Goal: Transaction & Acquisition: Register for event/course

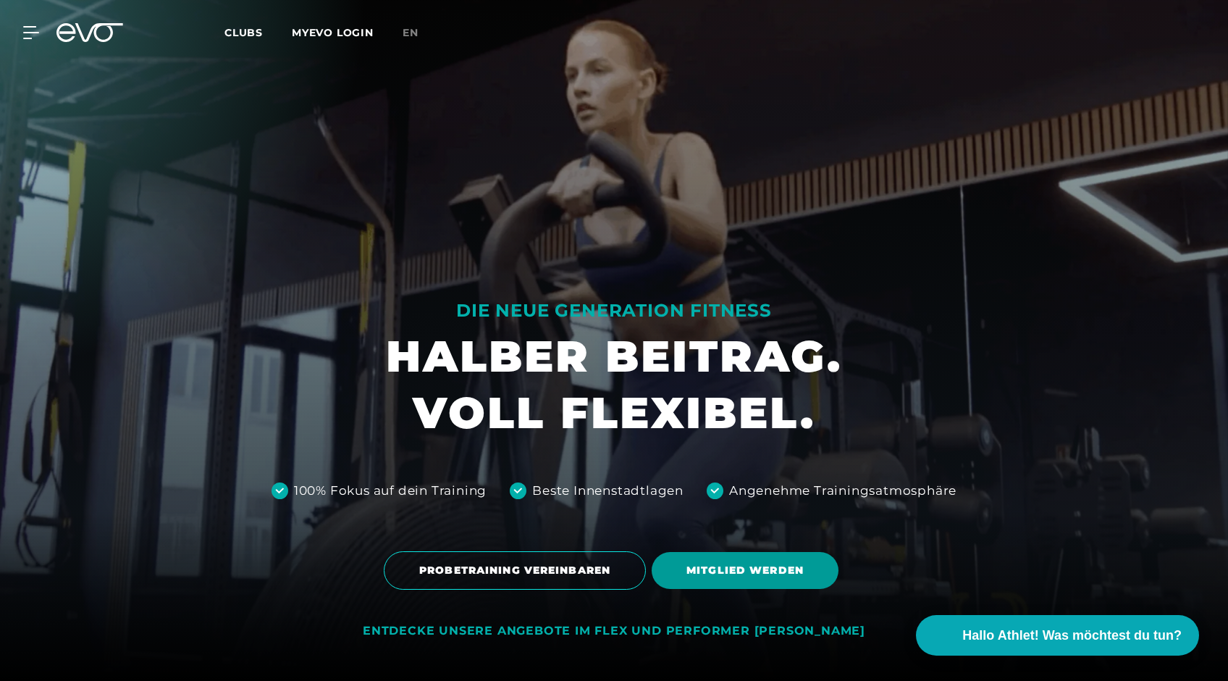
click at [746, 557] on span "MITGLIED WERDEN" at bounding box center [745, 570] width 187 height 37
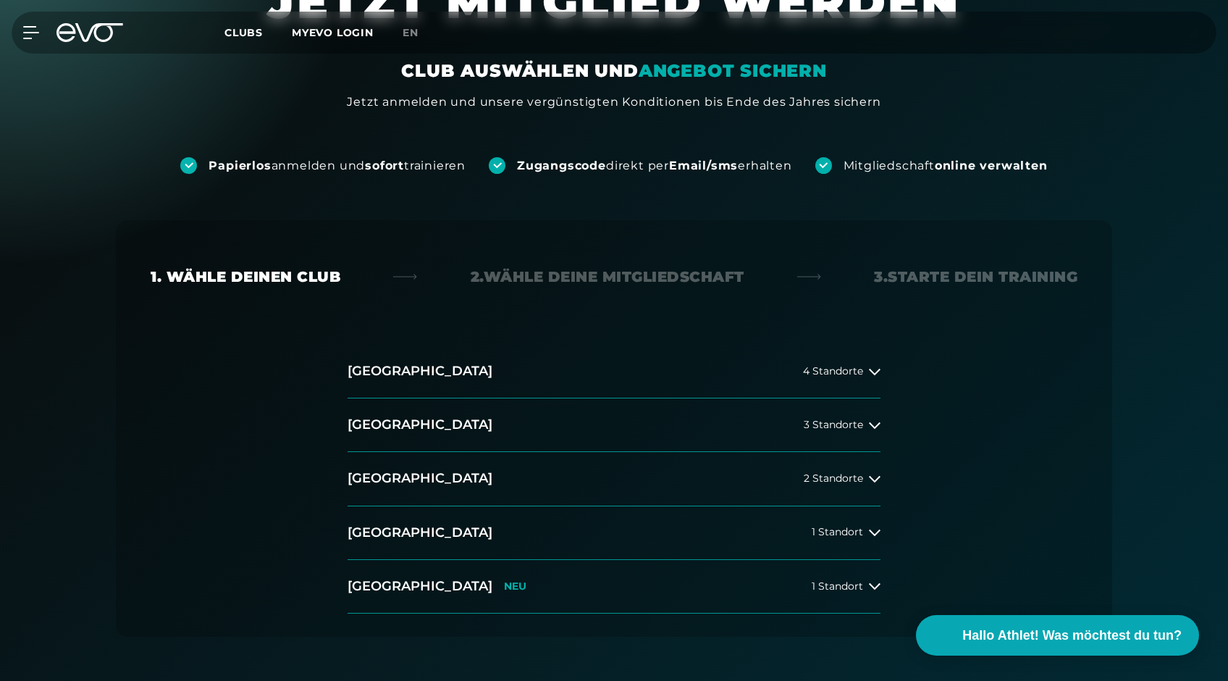
scroll to position [117, 0]
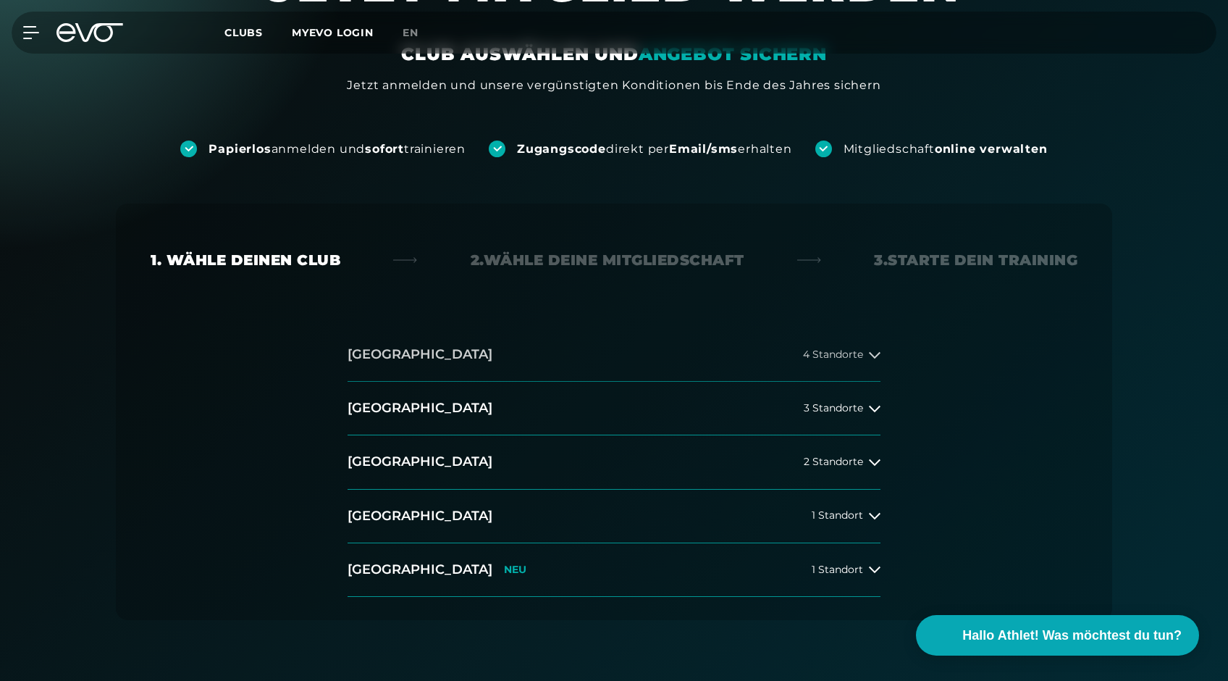
click at [835, 350] on span "4 Standorte" at bounding box center [833, 354] width 60 height 11
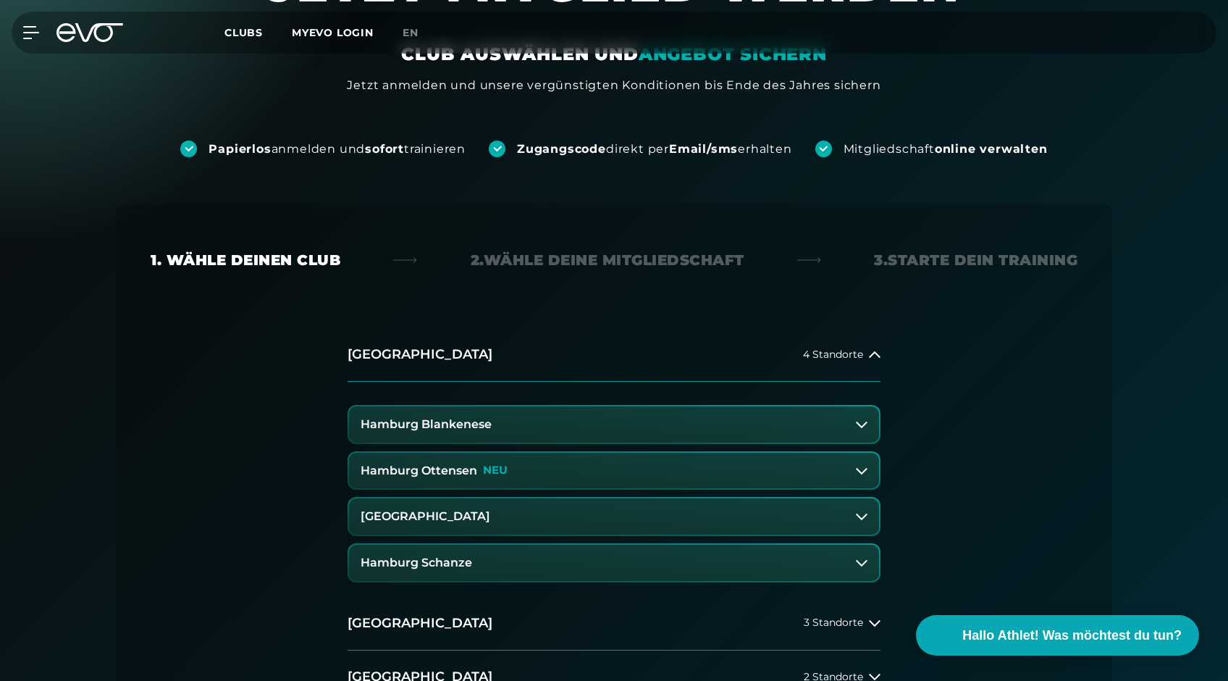
click at [443, 469] on h3 "Hamburg Ottensen" at bounding box center [419, 470] width 117 height 13
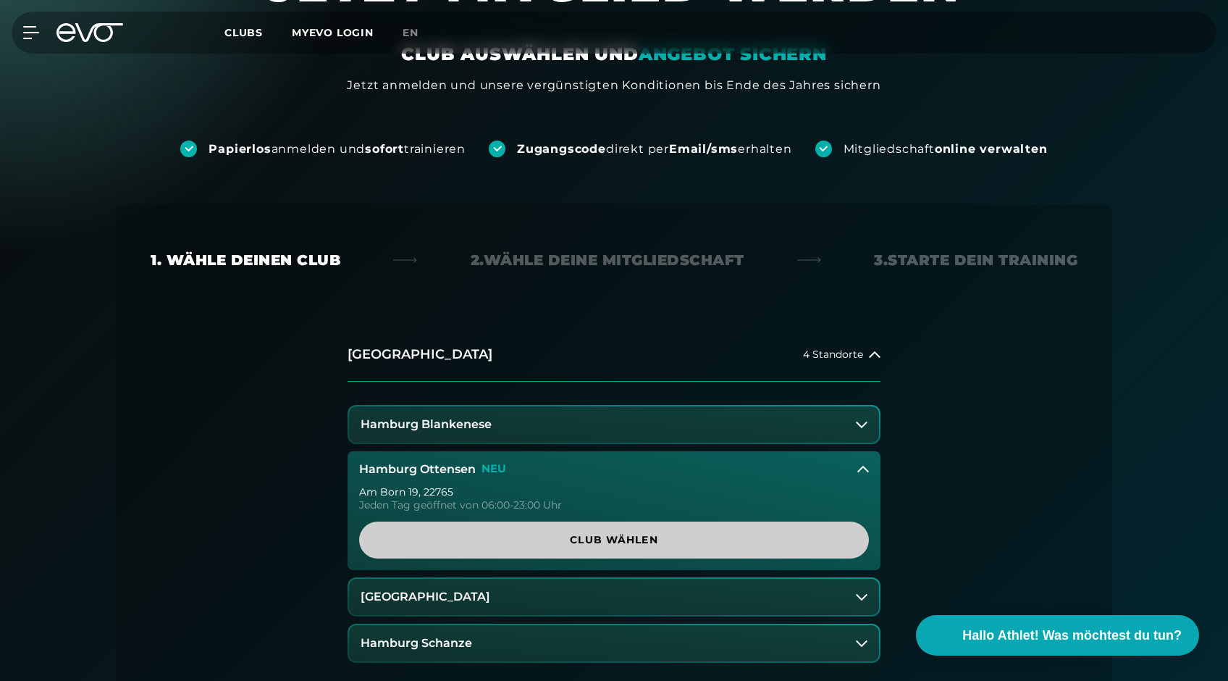
click at [579, 531] on span "Club wählen" at bounding box center [614, 539] width 510 height 37
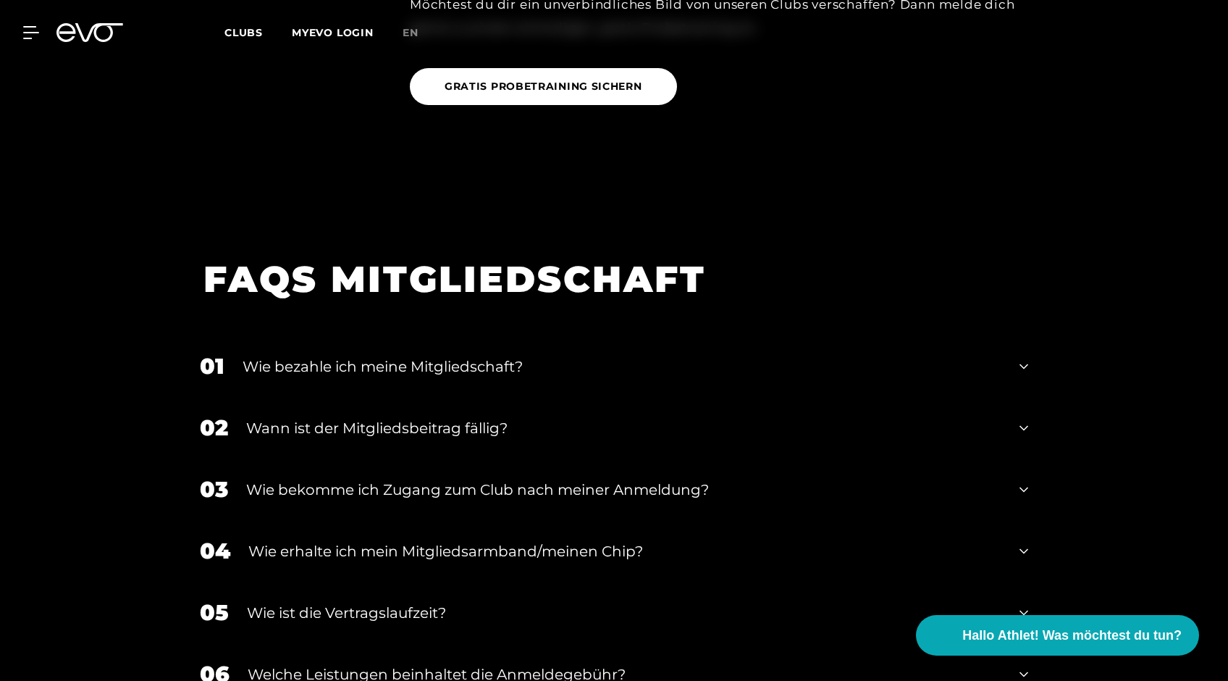
scroll to position [2358, 0]
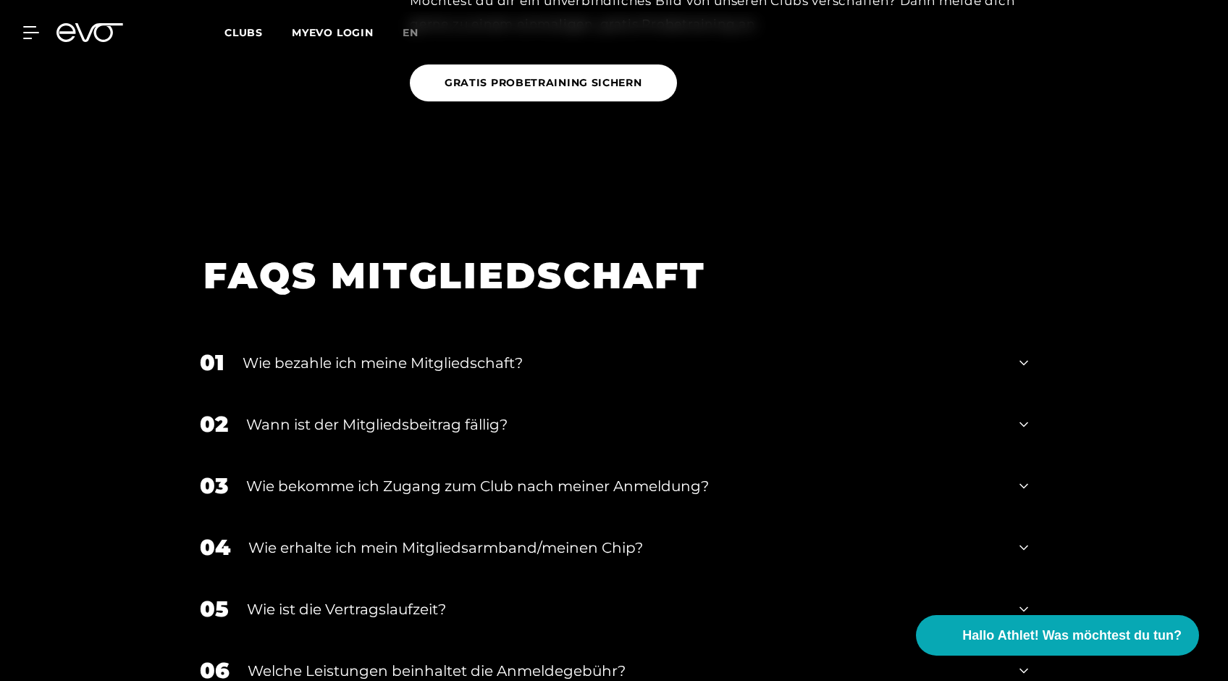
click at [652, 475] on div "Wie bekomme ich Zugang zum Club nach meiner Anmeldung?" at bounding box center [623, 486] width 755 height 22
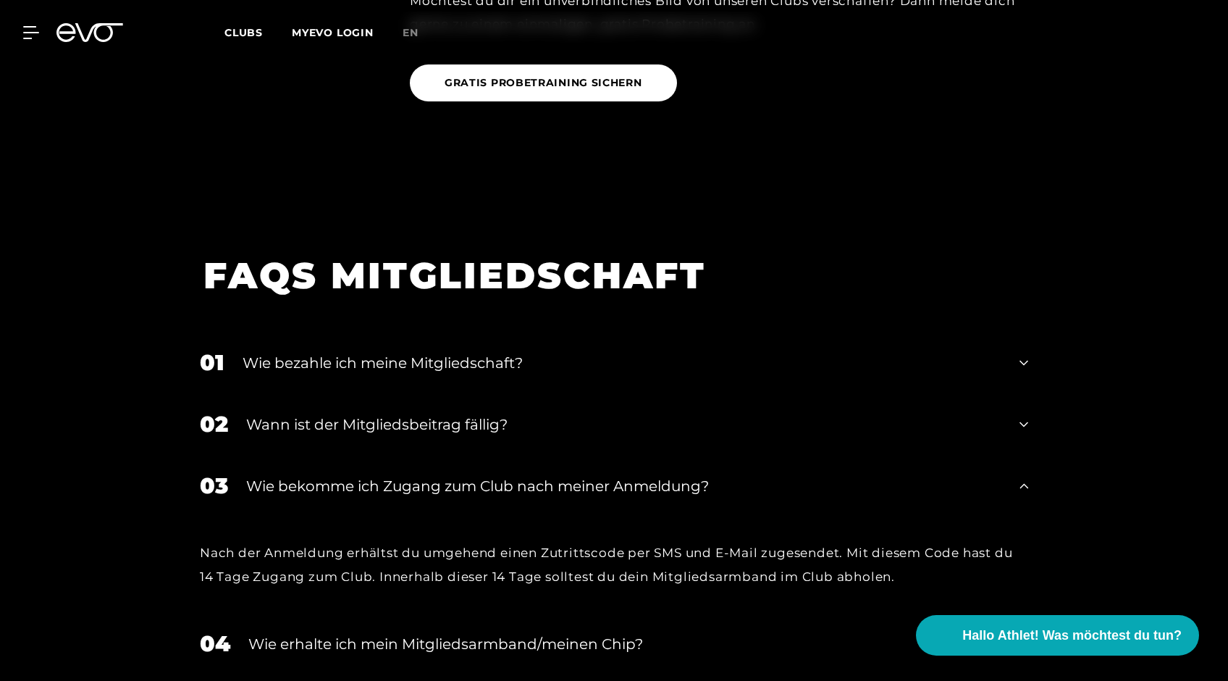
click at [652, 475] on div "Wie bekomme ich Zugang zum Club nach meiner Anmeldung?" at bounding box center [623, 486] width 755 height 22
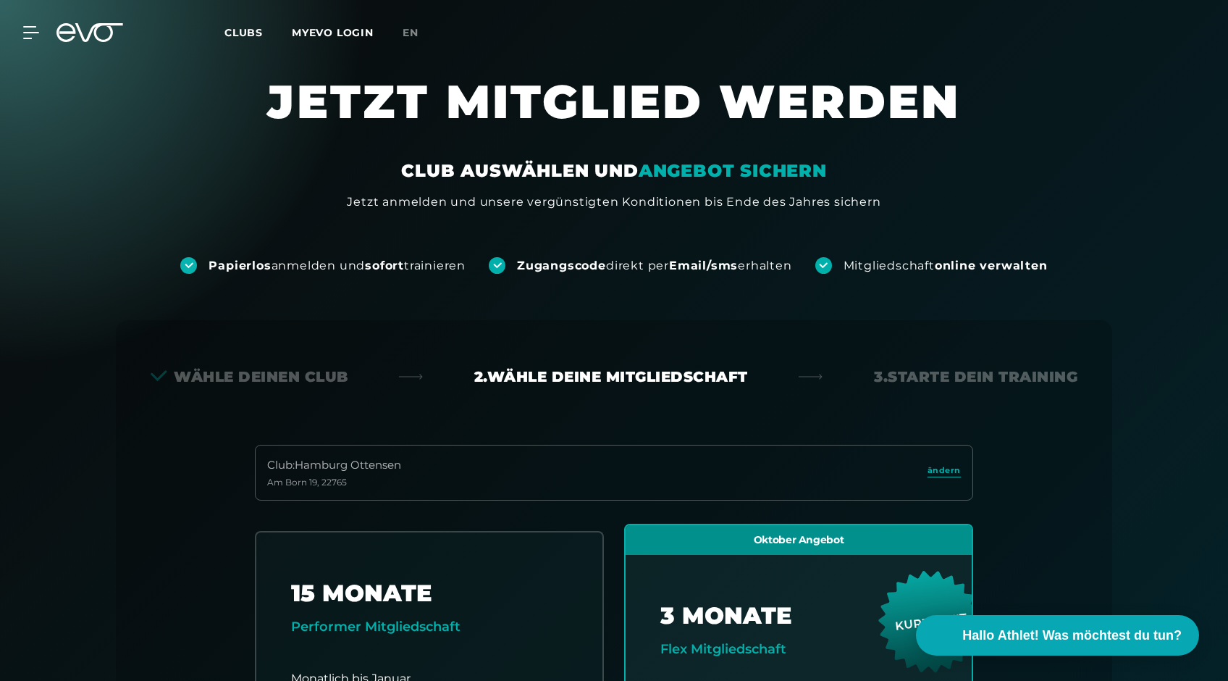
scroll to position [0, 0]
click at [226, 375] on div "Wähle deinen Club" at bounding box center [250, 376] width 198 height 20
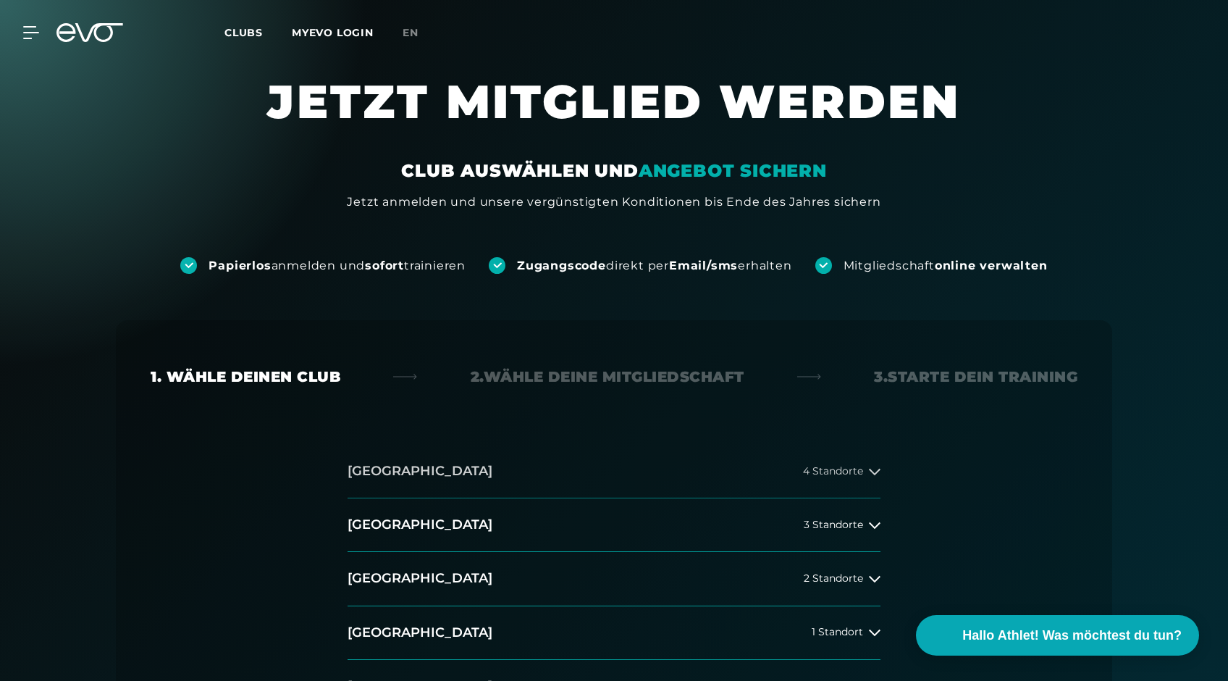
click at [445, 466] on button "[GEOGRAPHIC_DATA] 4 Standorte" at bounding box center [614, 472] width 533 height 54
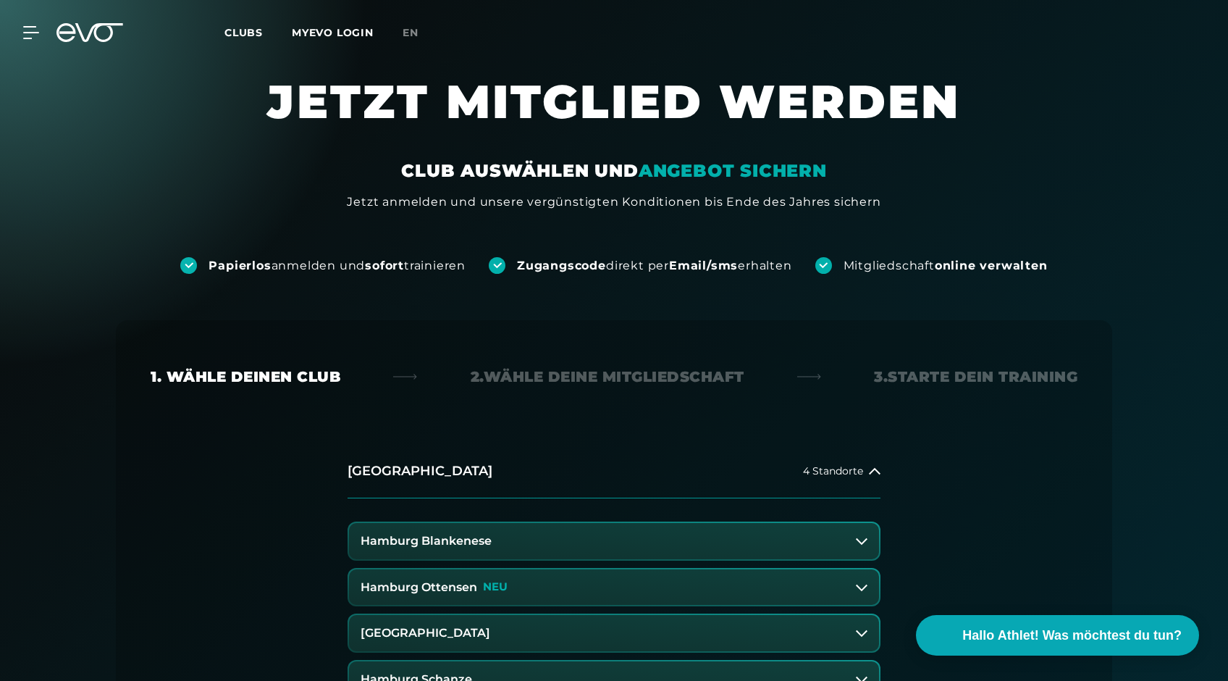
click at [455, 541] on h3 "Hamburg Blankenese" at bounding box center [426, 540] width 131 height 13
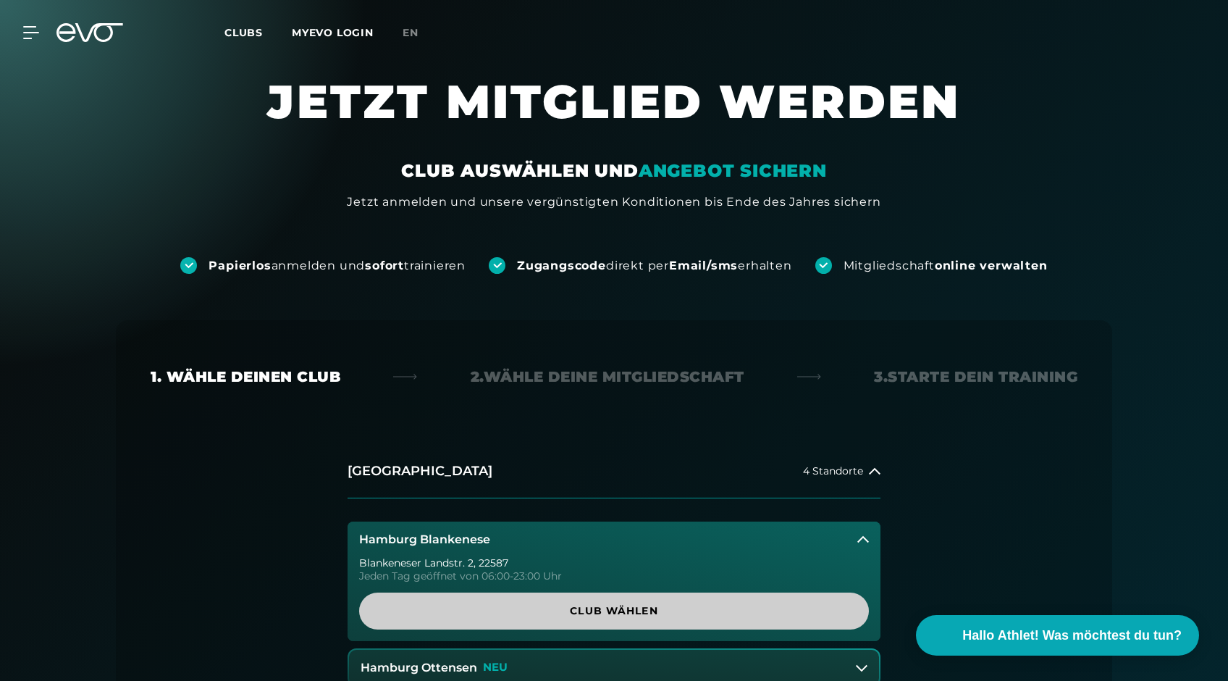
click at [473, 620] on span "Club wählen" at bounding box center [614, 610] width 510 height 37
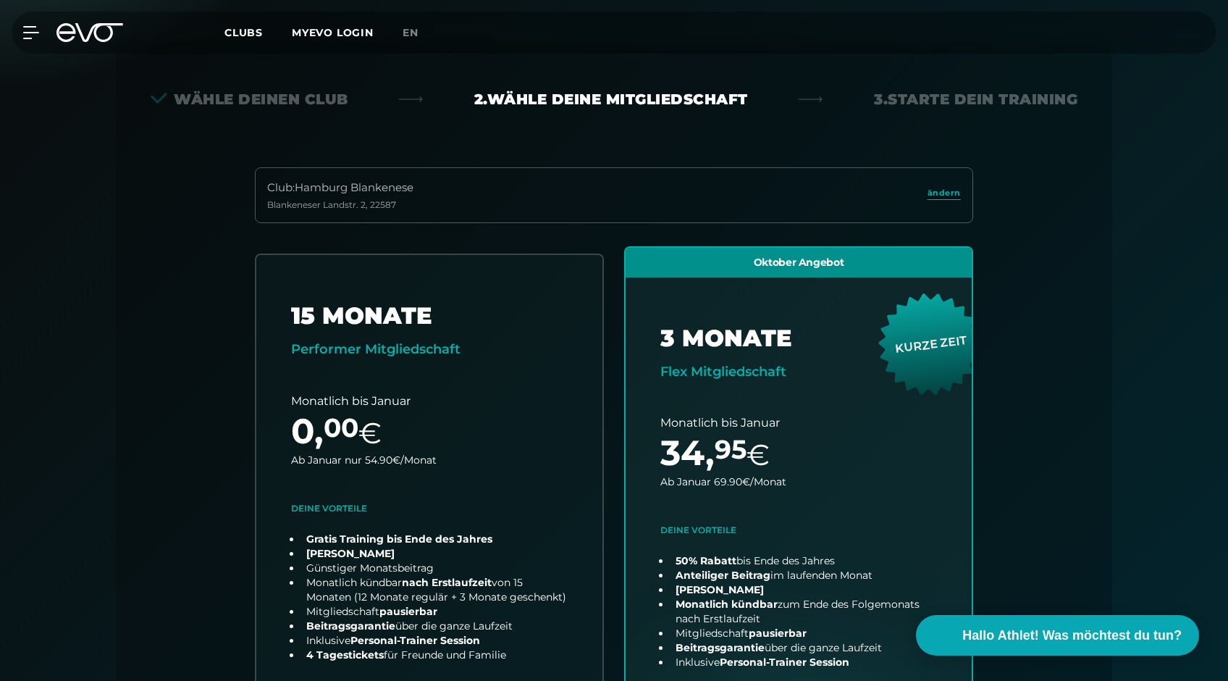
scroll to position [320, 0]
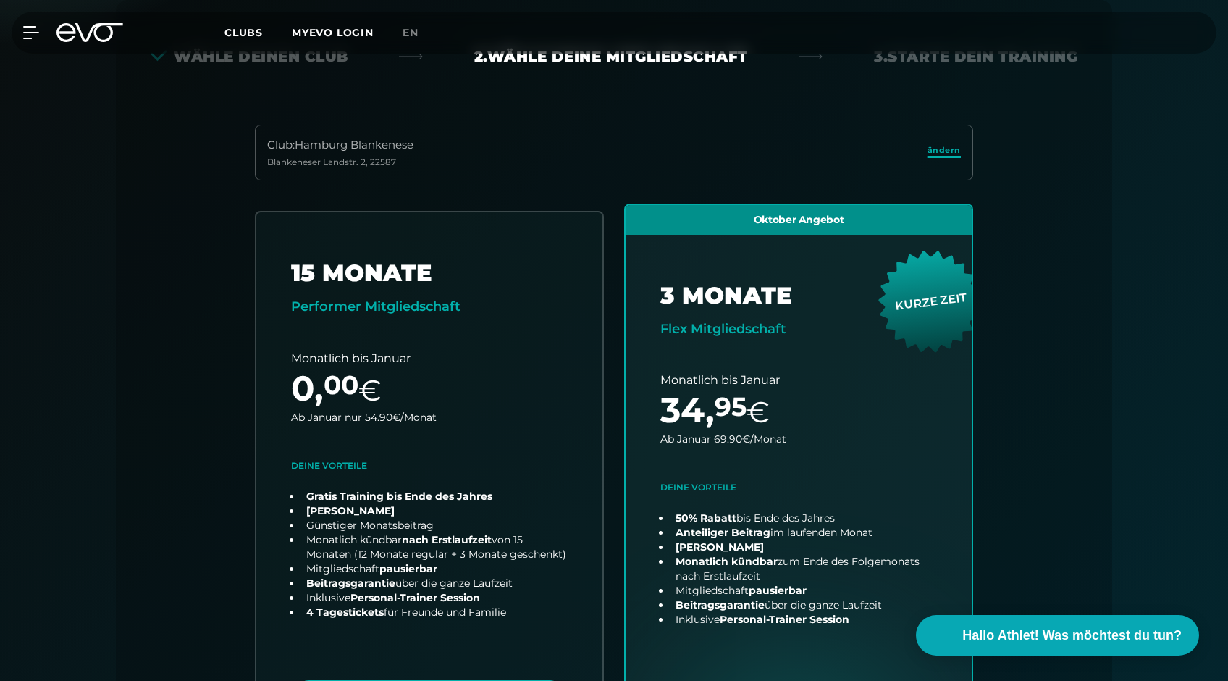
click at [934, 148] on span "ändern" at bounding box center [943, 150] width 33 height 12
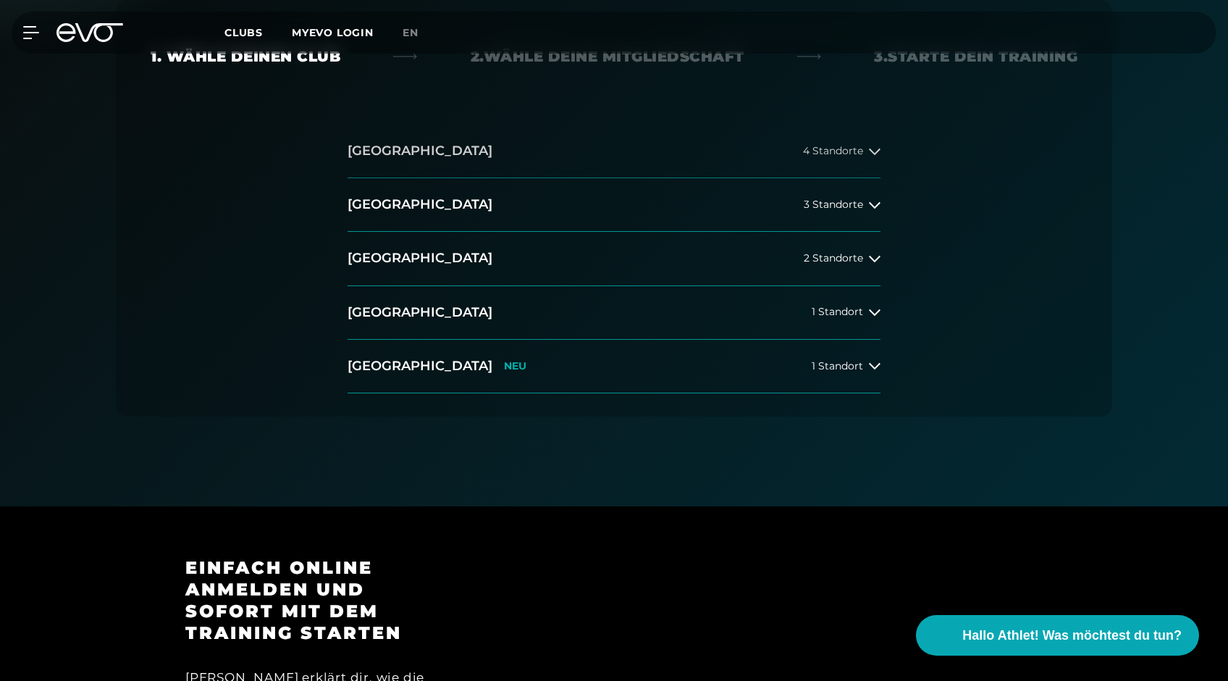
click at [702, 167] on button "[GEOGRAPHIC_DATA] 4 Standorte" at bounding box center [614, 152] width 533 height 54
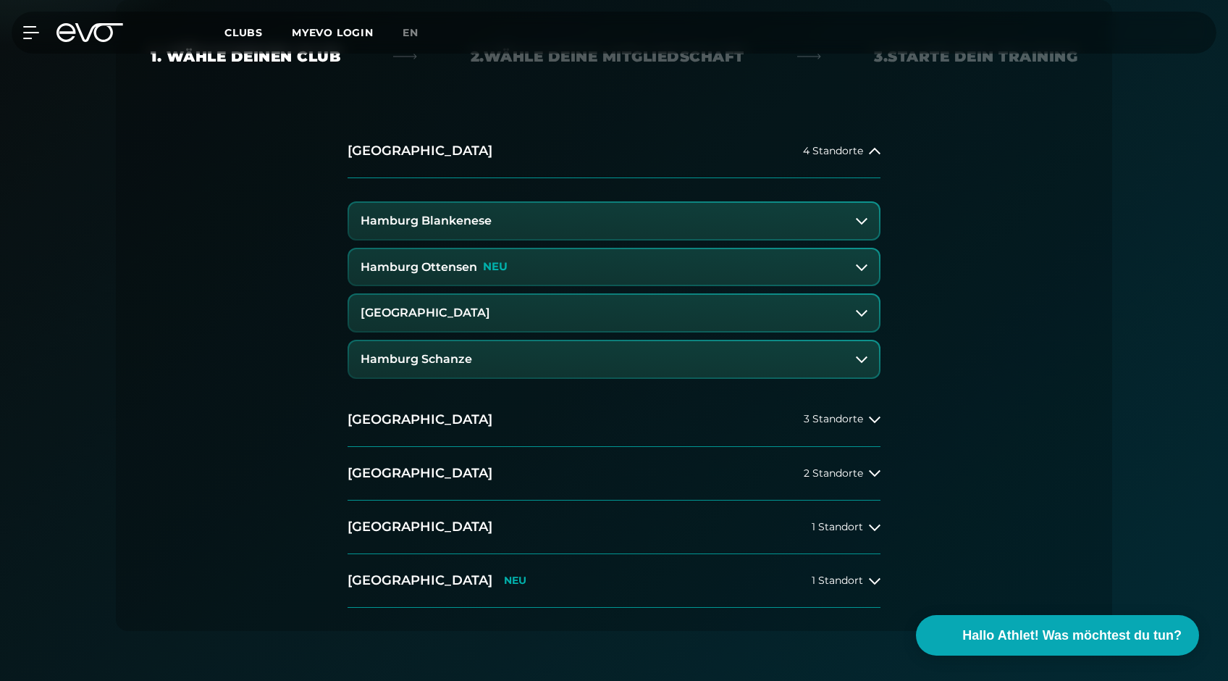
click at [700, 308] on button "[GEOGRAPHIC_DATA]" at bounding box center [614, 313] width 530 height 36
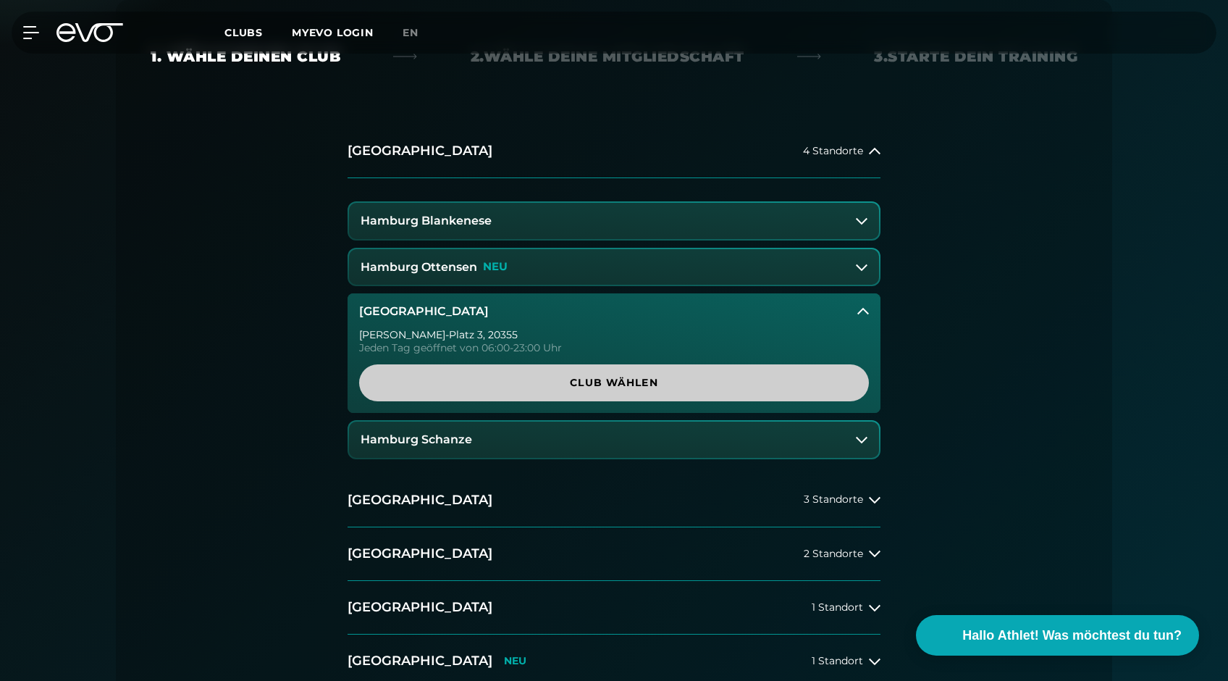
click at [700, 373] on span "Club wählen" at bounding box center [614, 382] width 510 height 37
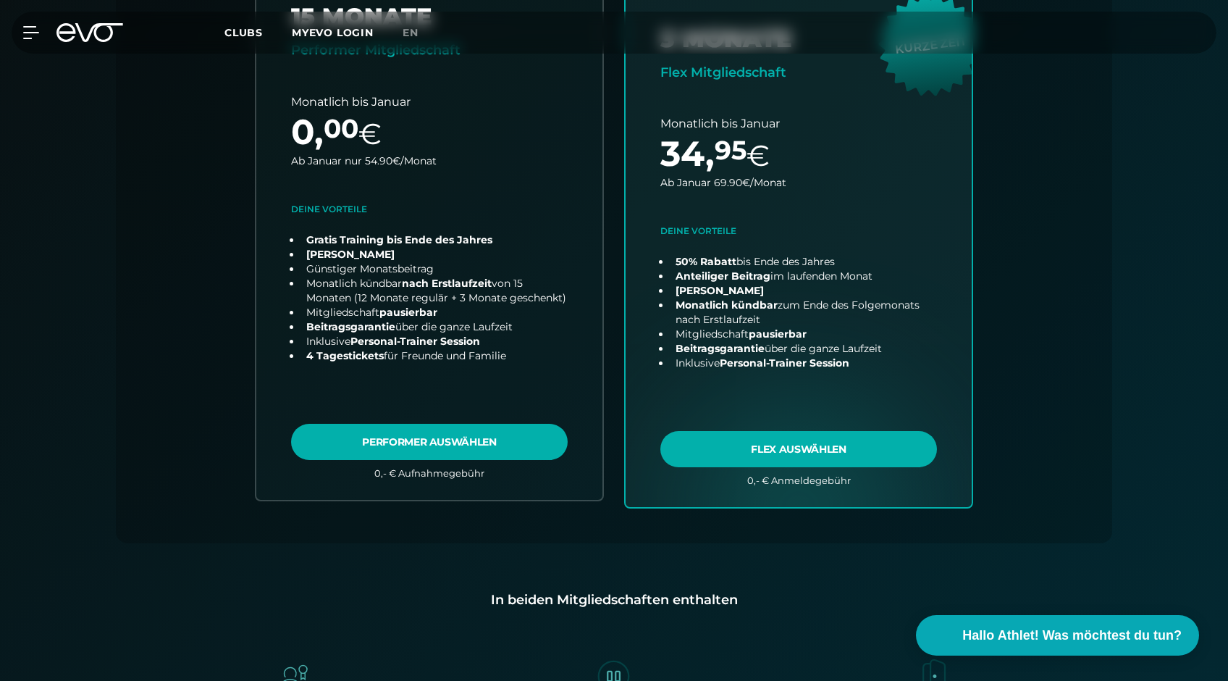
scroll to position [54, 0]
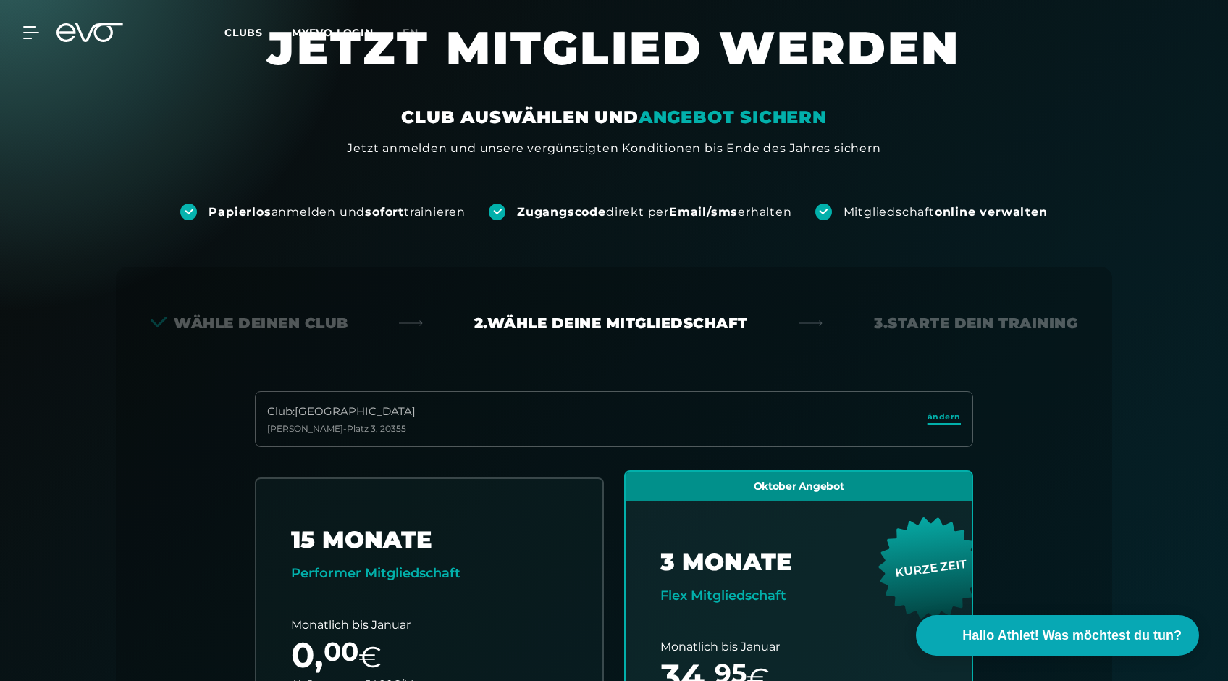
click at [950, 418] on span "ändern" at bounding box center [943, 417] width 33 height 12
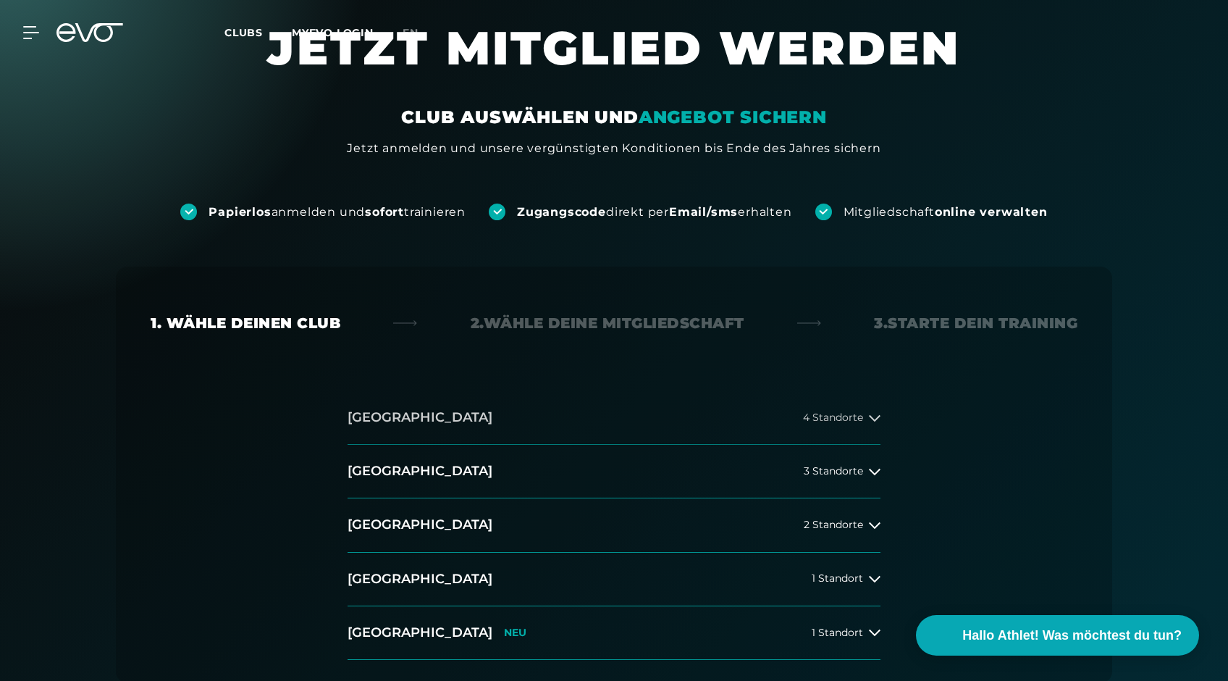
click at [445, 412] on button "[GEOGRAPHIC_DATA] 4 Standorte" at bounding box center [614, 418] width 533 height 54
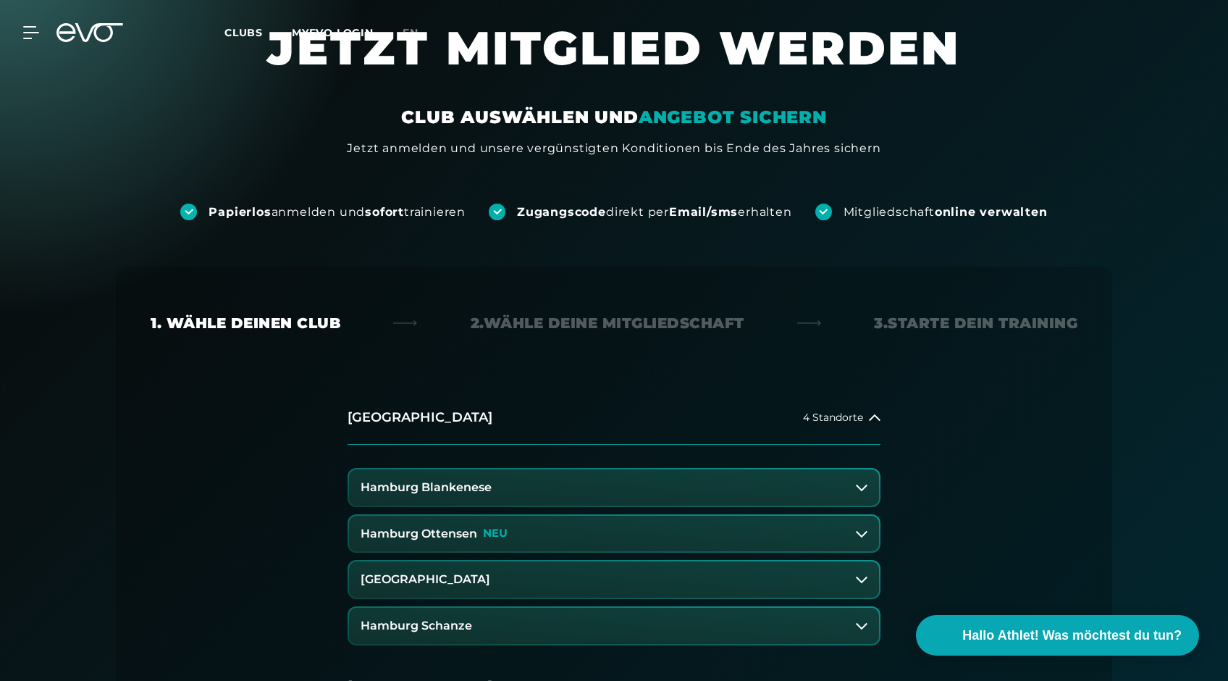
click at [470, 630] on h3 "Hamburg Schanze" at bounding box center [416, 625] width 111 height 13
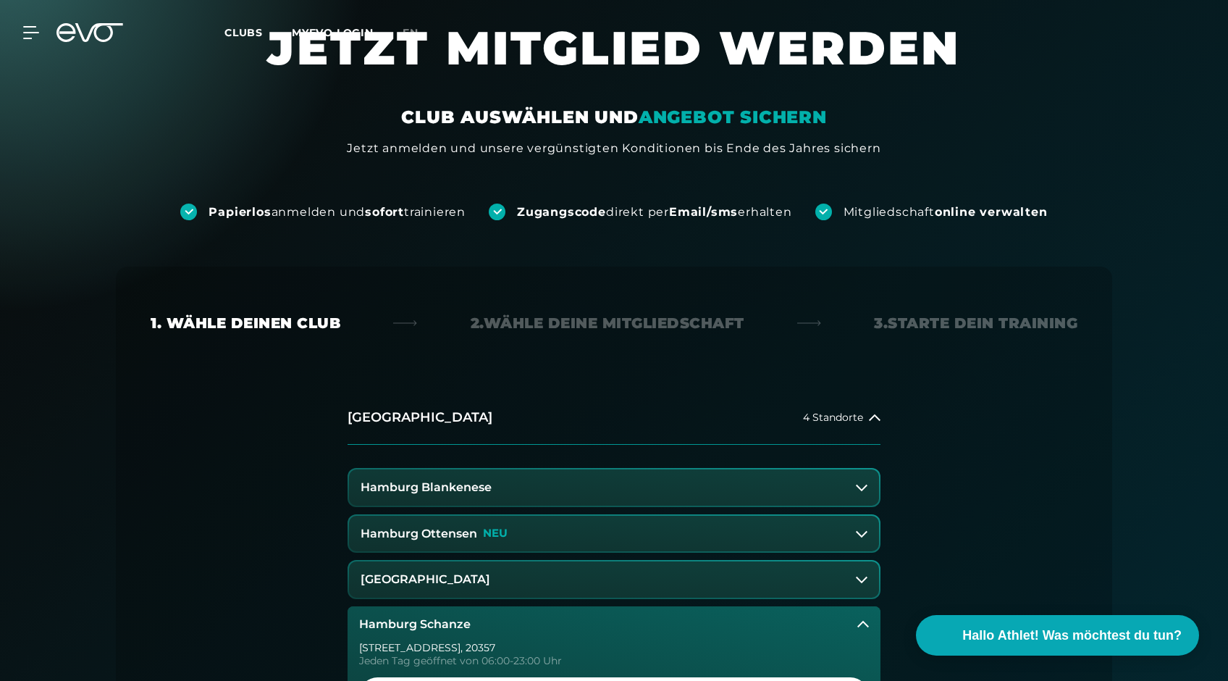
scroll to position [82, 0]
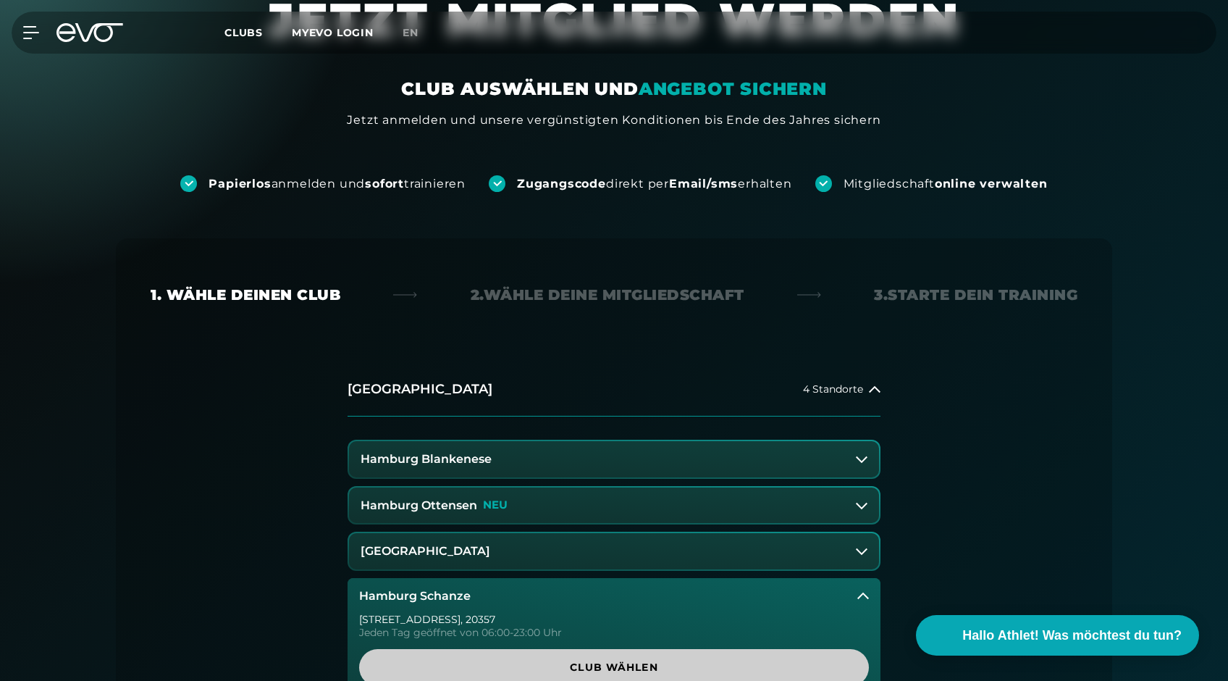
click at [609, 661] on span "Club wählen" at bounding box center [614, 667] width 440 height 15
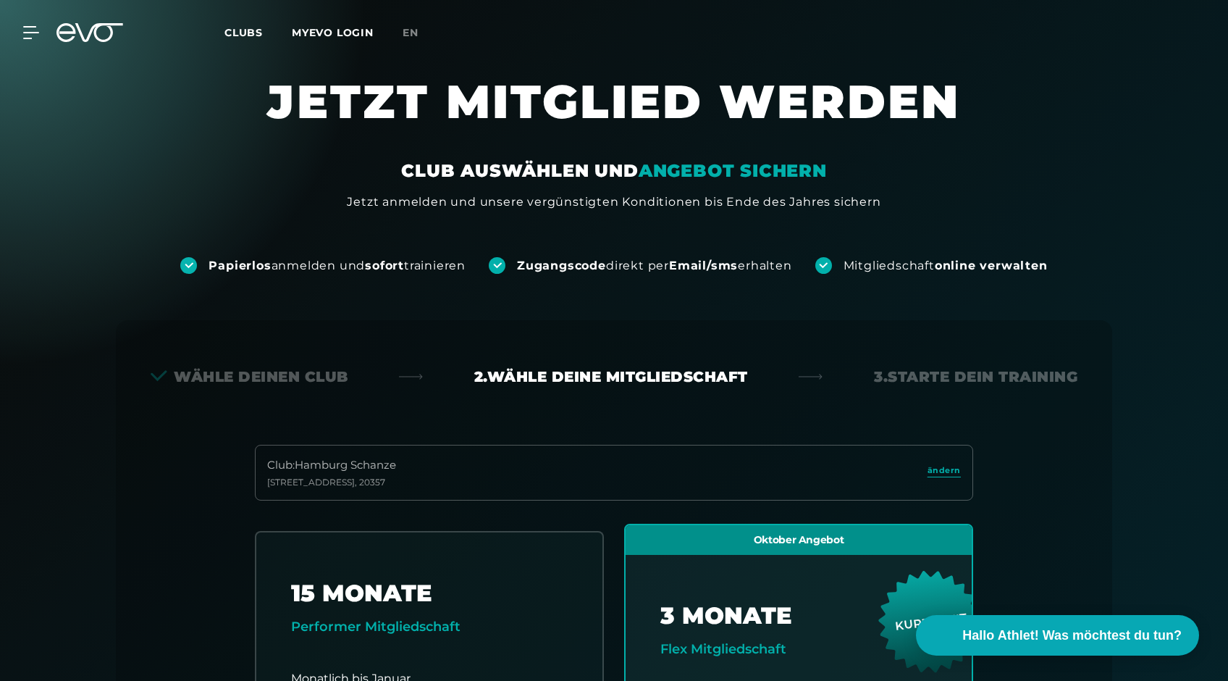
scroll to position [0, 0]
click at [943, 471] on span "ändern" at bounding box center [943, 470] width 33 height 12
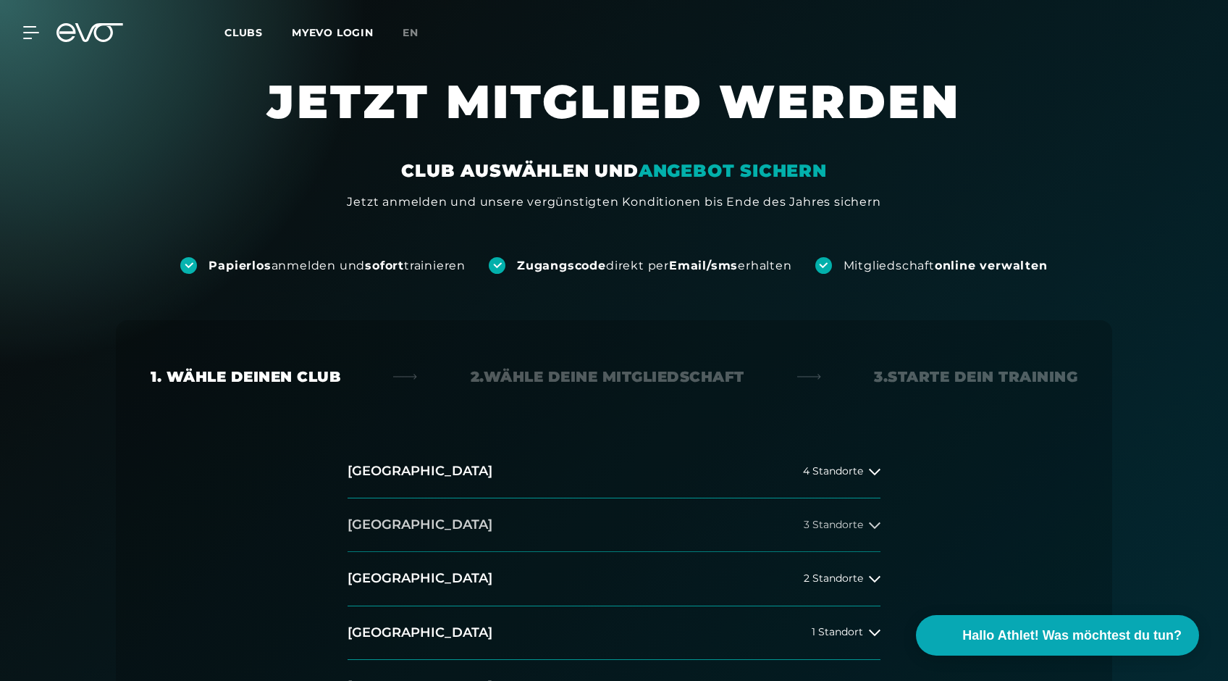
click at [489, 516] on button "[GEOGRAPHIC_DATA] 3 Standorte" at bounding box center [614, 525] width 533 height 54
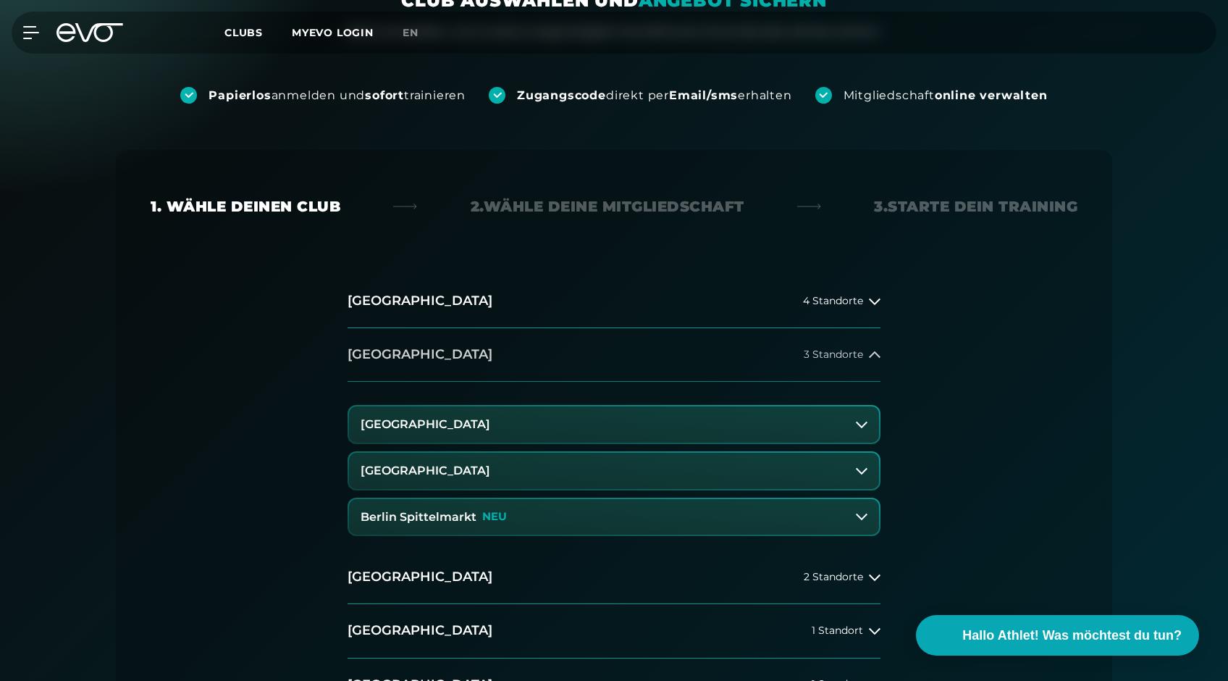
scroll to position [280, 0]
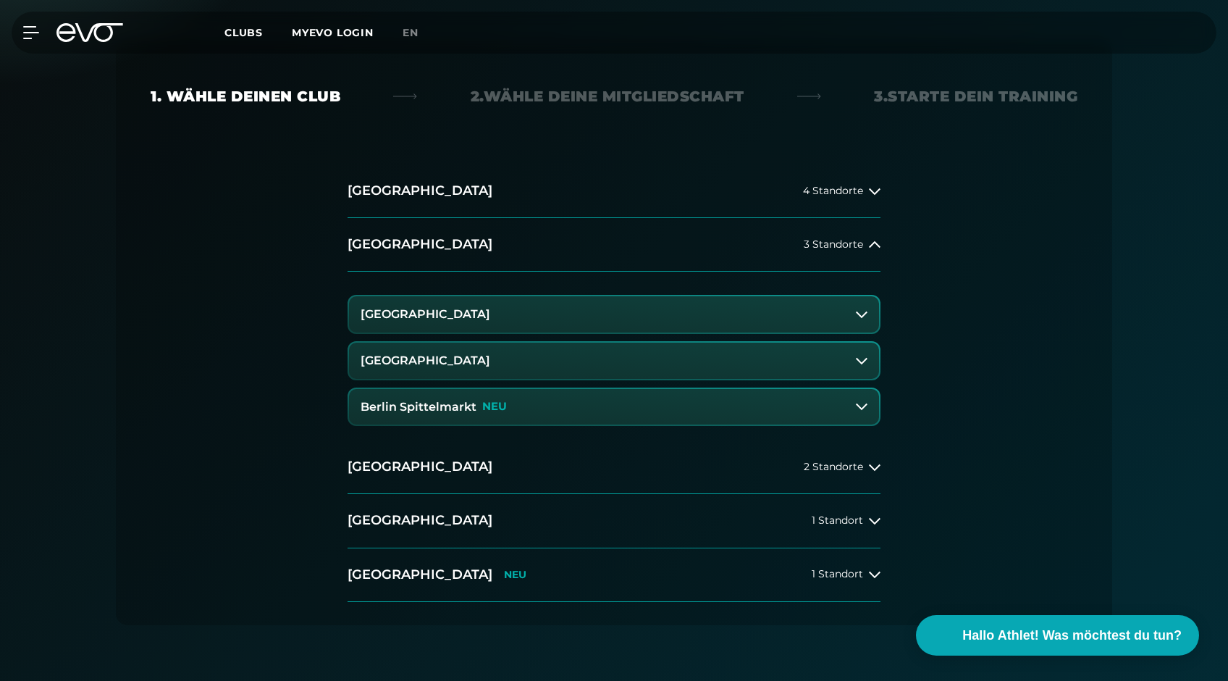
click at [398, 410] on h3 "Berlin Spittelmarkt" at bounding box center [419, 406] width 116 height 13
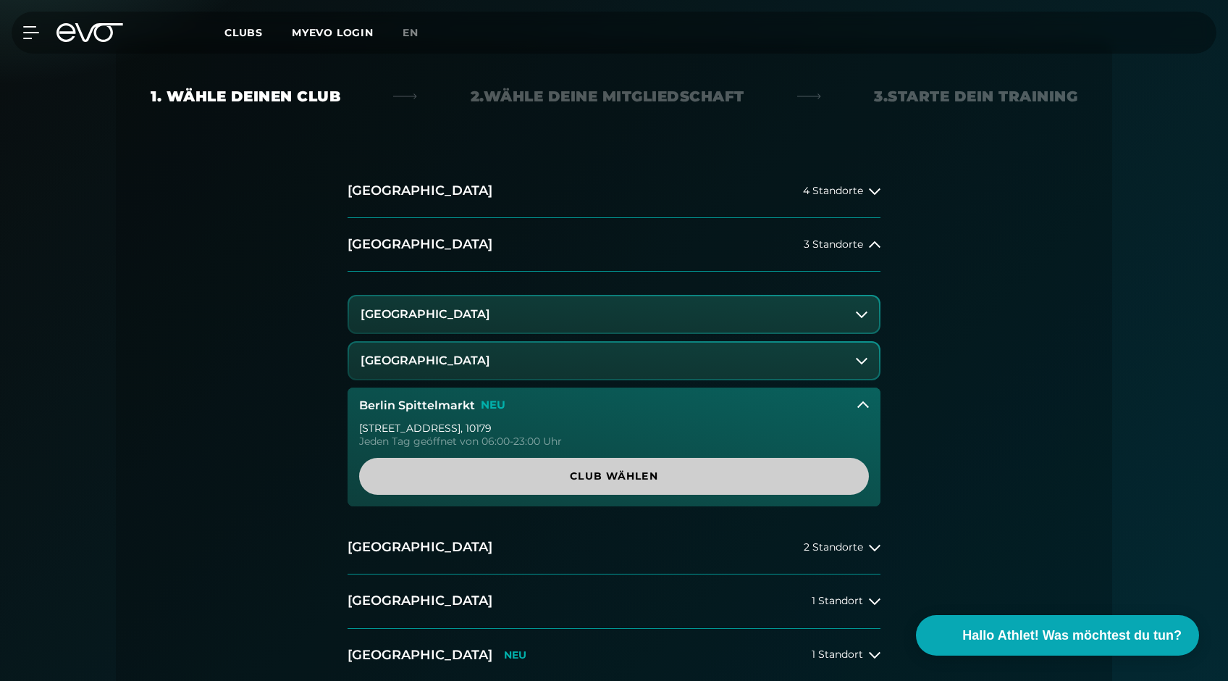
click at [454, 466] on span "Club wählen" at bounding box center [614, 476] width 510 height 37
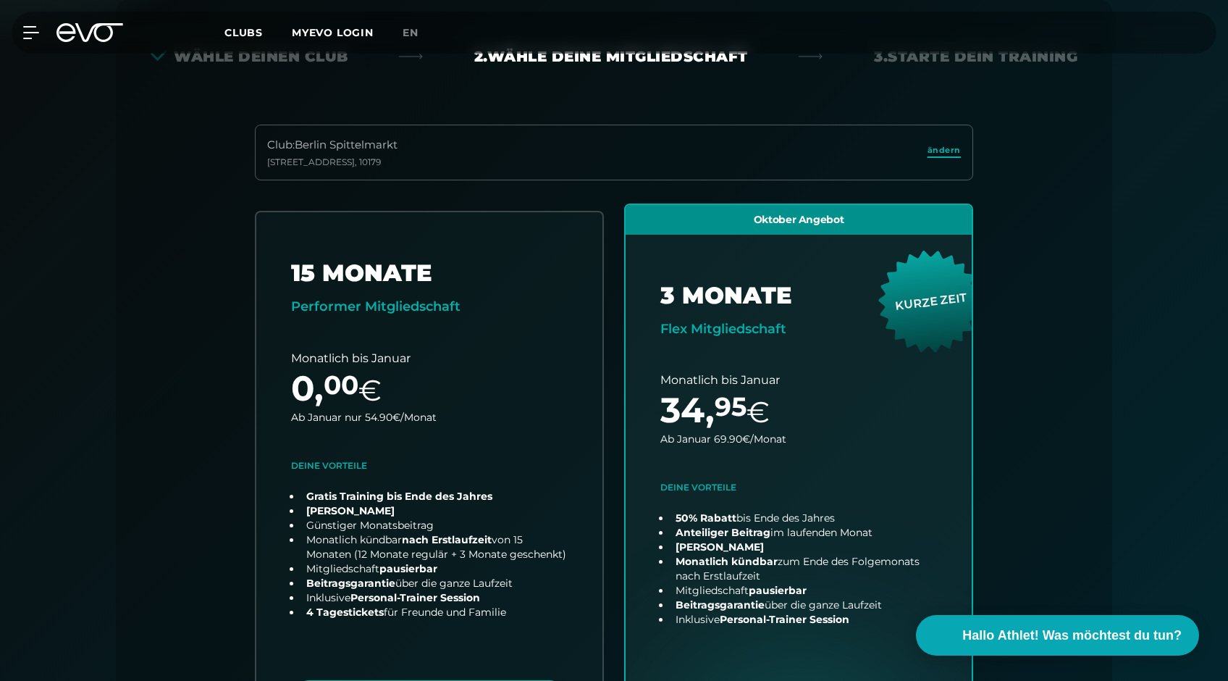
click at [935, 154] on span "ändern" at bounding box center [943, 150] width 33 height 12
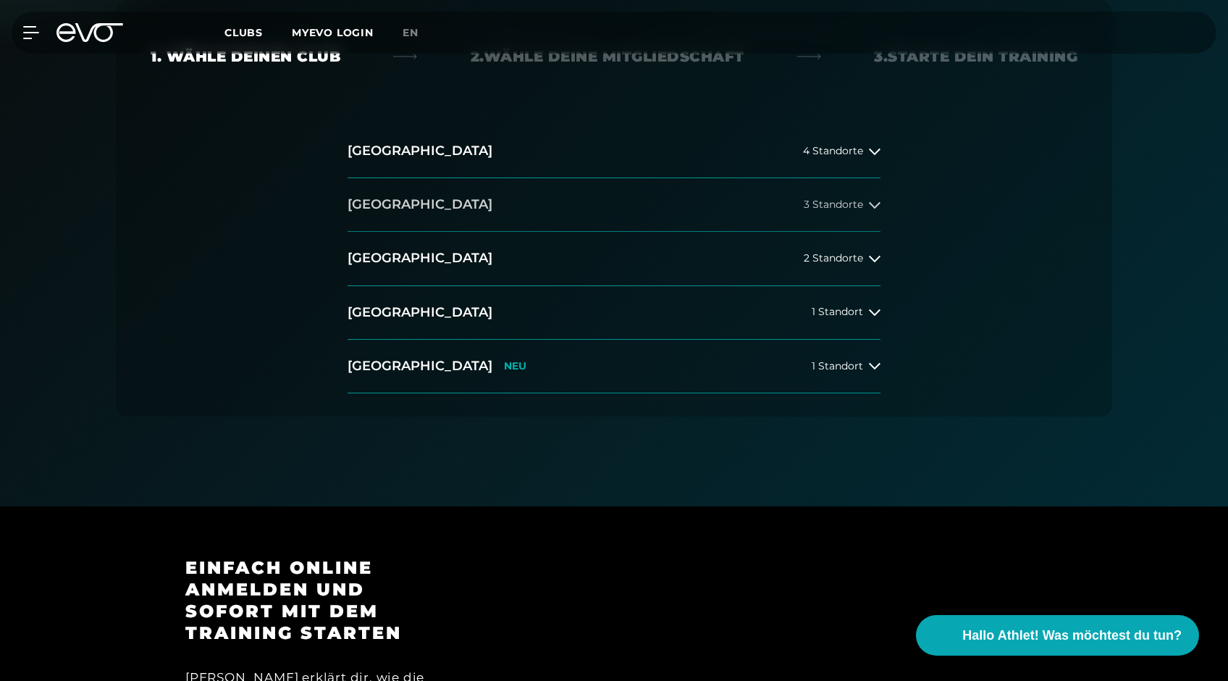
drag, startPoint x: 589, startPoint y: 251, endPoint x: 584, endPoint y: 209, distance: 42.9
click at [584, 209] on div "[GEOGRAPHIC_DATA] 4 Standorte [GEOGRAPHIC_DATA] 3 Standorte [GEOGRAPHIC_DATA] 2…" at bounding box center [614, 259] width 533 height 269
click at [584, 209] on button "[GEOGRAPHIC_DATA] 3 Standorte" at bounding box center [614, 205] width 533 height 54
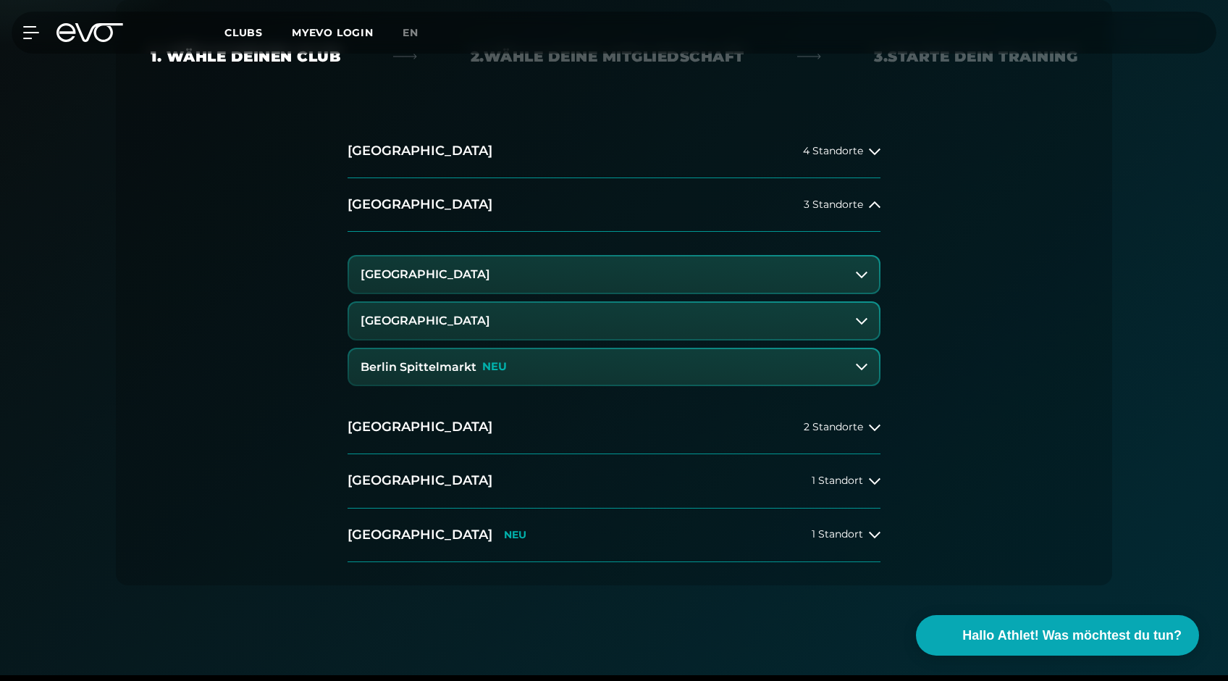
click at [536, 280] on button "[GEOGRAPHIC_DATA]" at bounding box center [614, 274] width 530 height 36
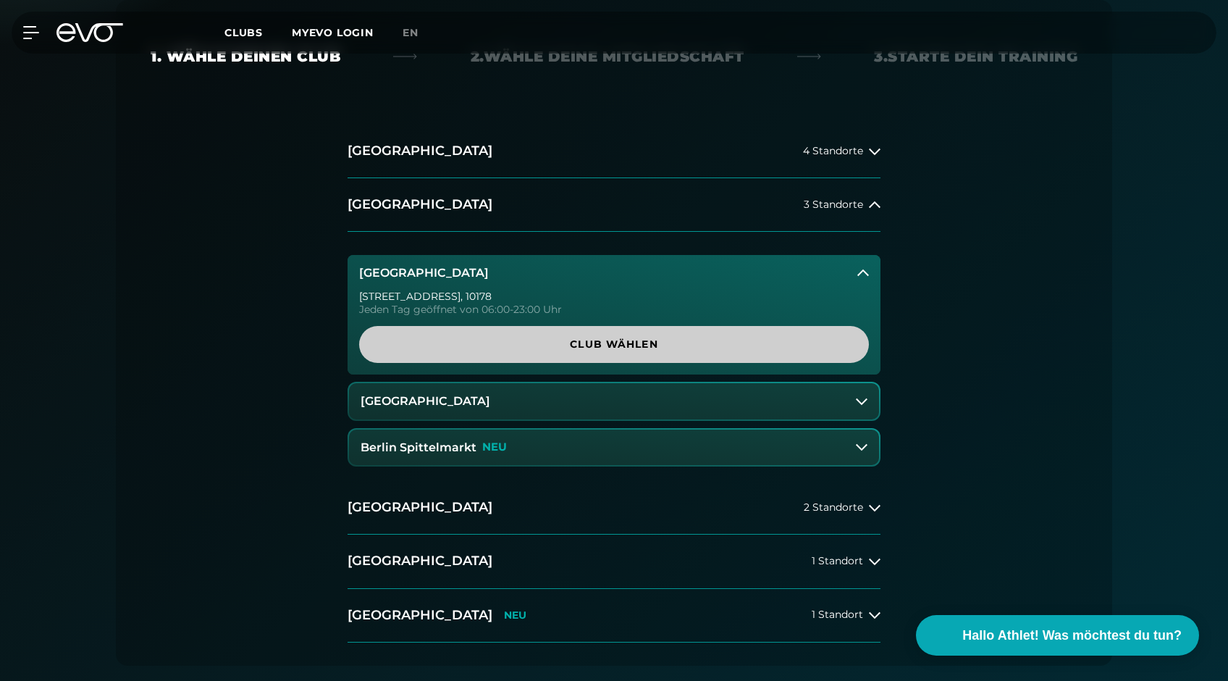
click at [602, 337] on span "Club wählen" at bounding box center [614, 344] width 440 height 15
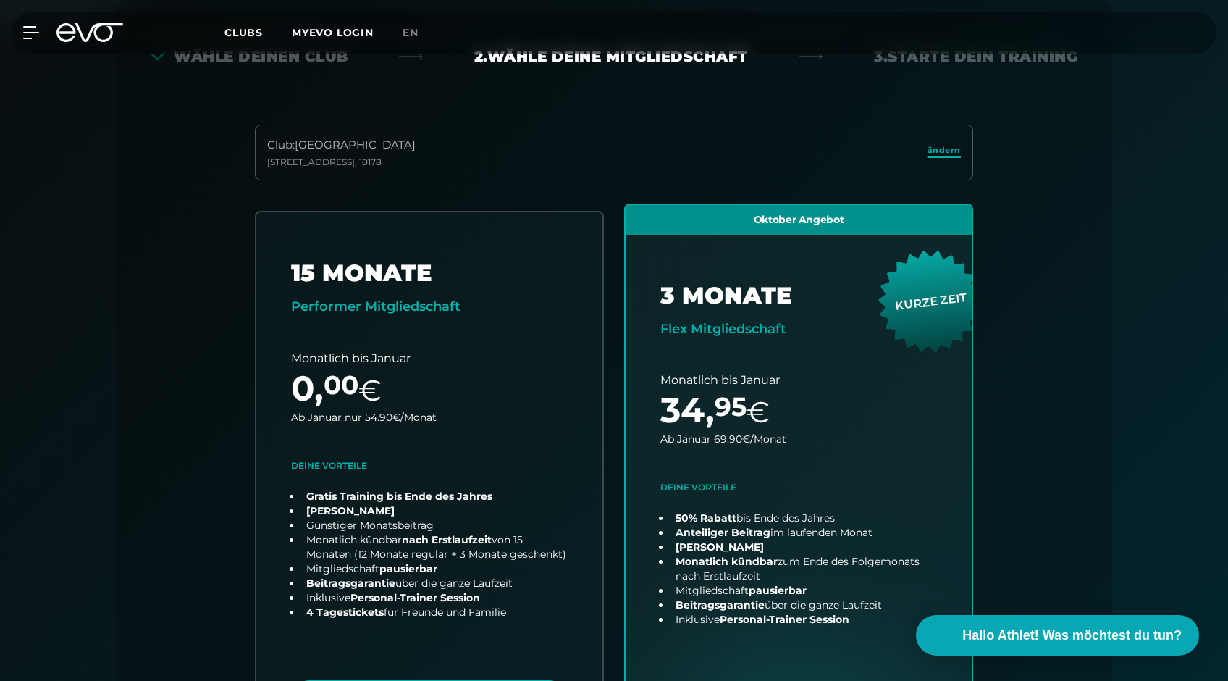
click at [938, 150] on span "ändern" at bounding box center [943, 150] width 33 height 12
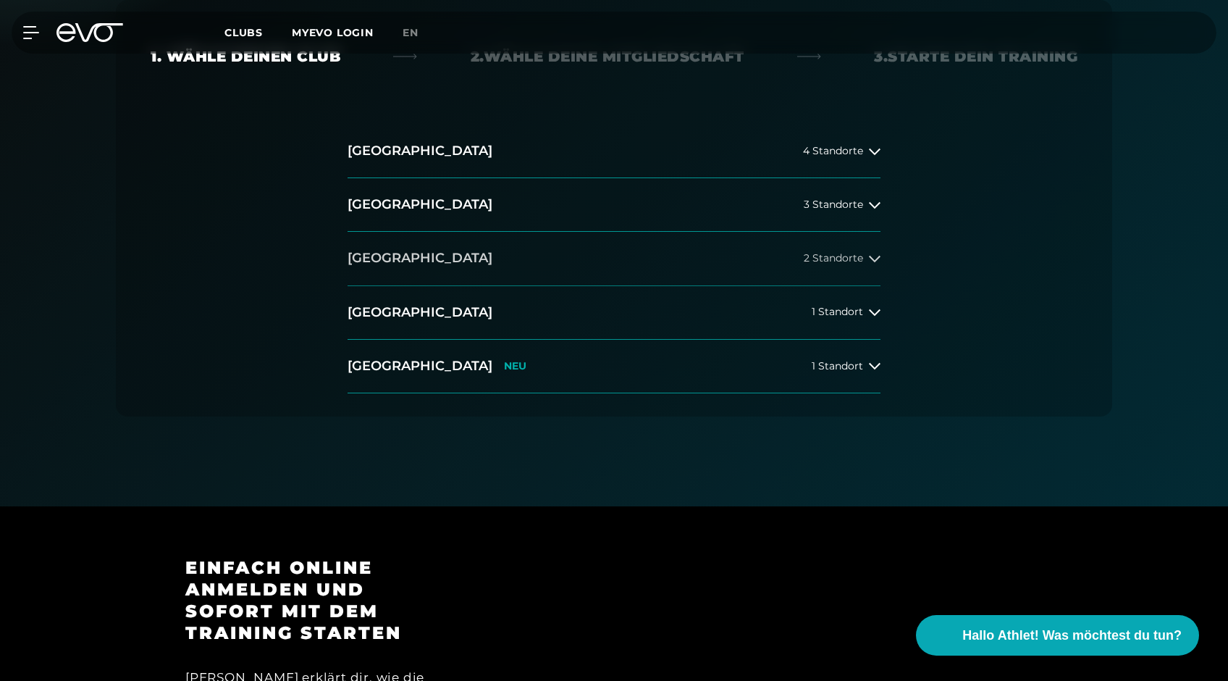
click at [643, 258] on button "[GEOGRAPHIC_DATA] 2 Standorte" at bounding box center [614, 259] width 533 height 54
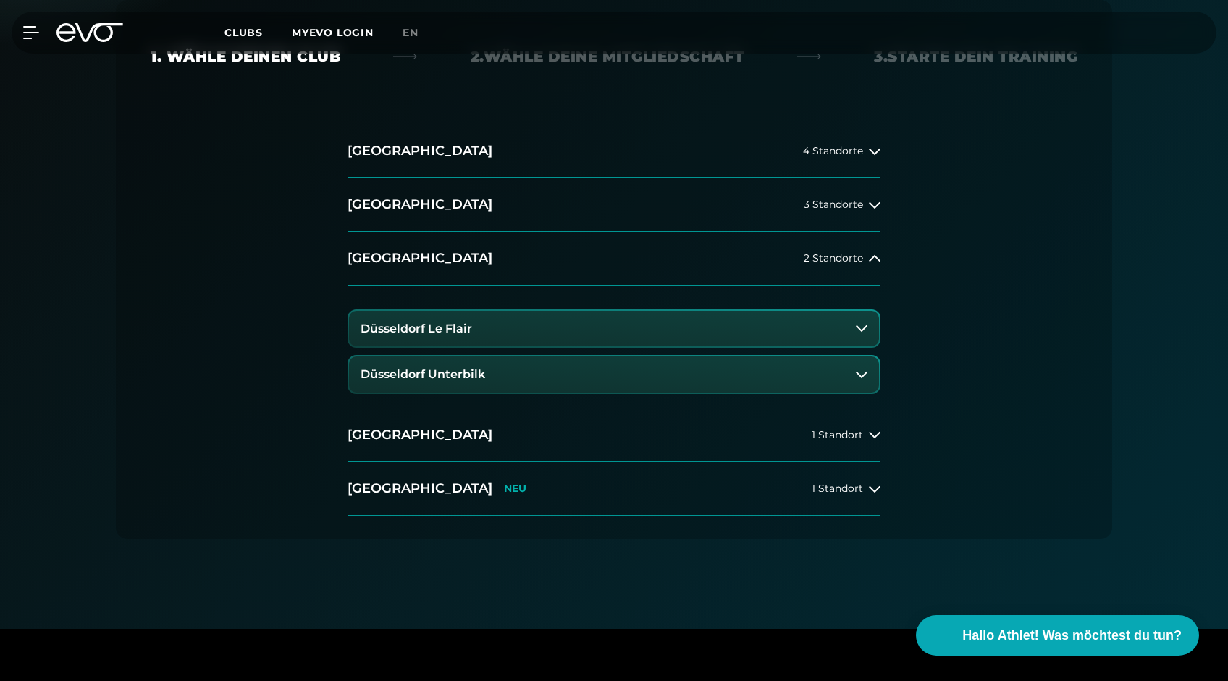
click at [616, 329] on button "Düsseldorf Le Flair" at bounding box center [614, 329] width 530 height 36
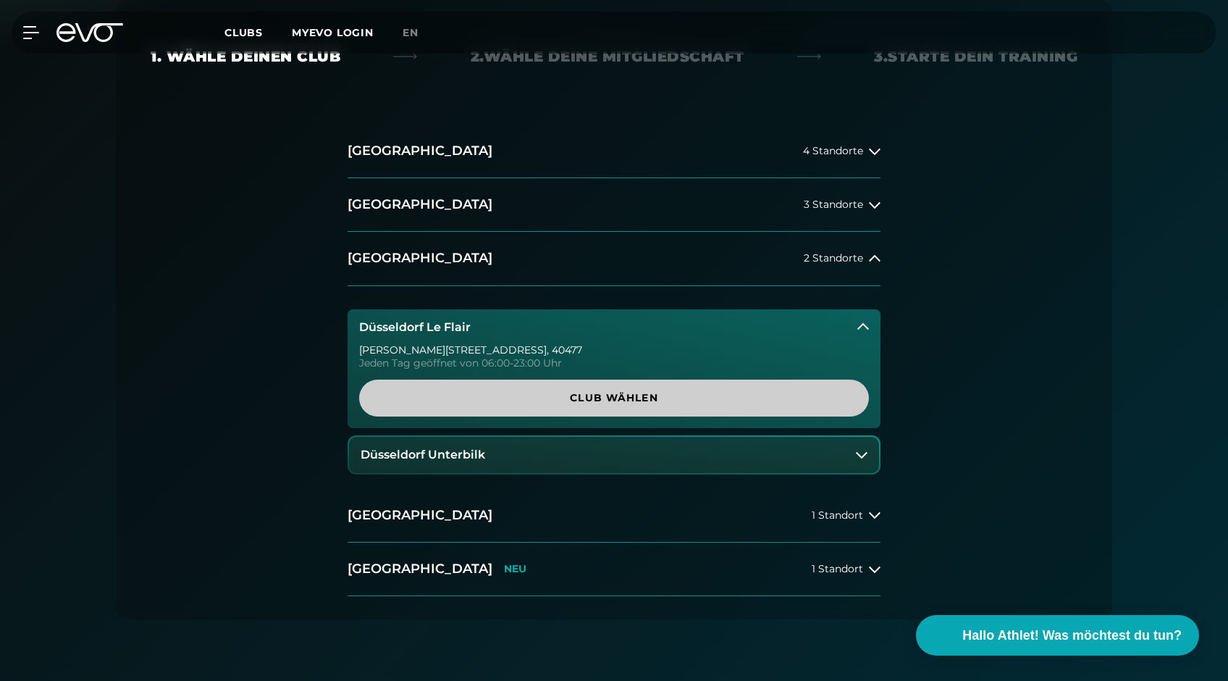
click at [622, 394] on span "Club wählen" at bounding box center [614, 397] width 440 height 15
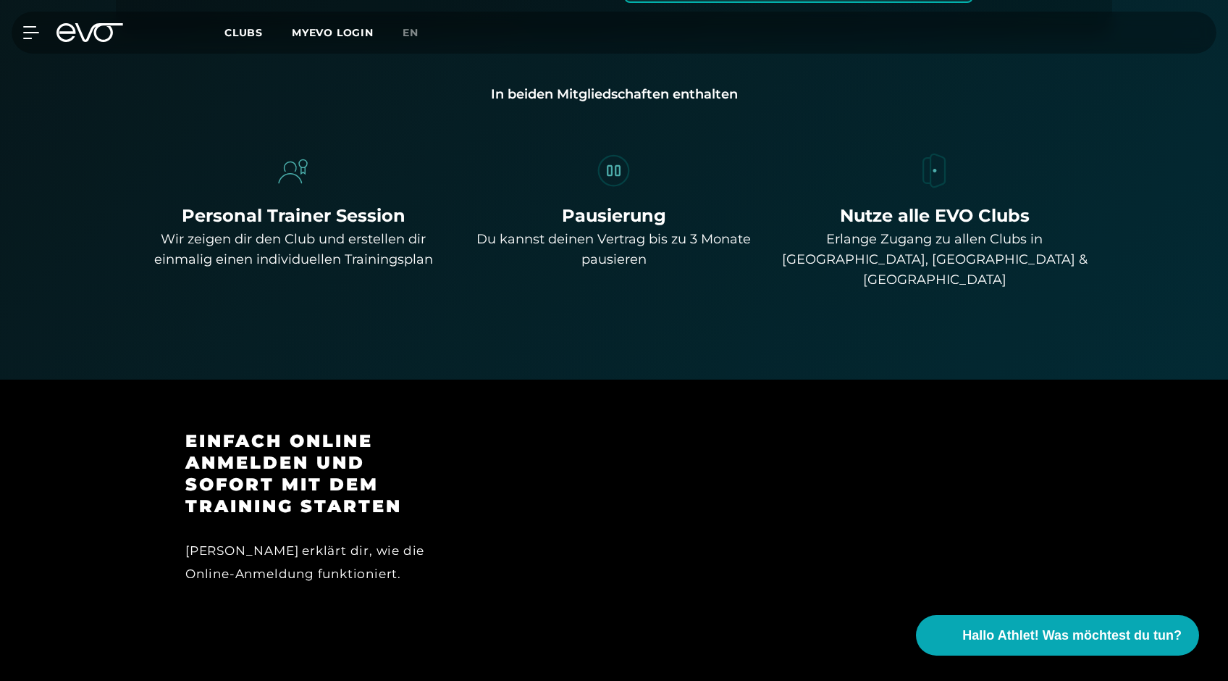
scroll to position [1082, 0]
